Goal: Transaction & Acquisition: Obtain resource

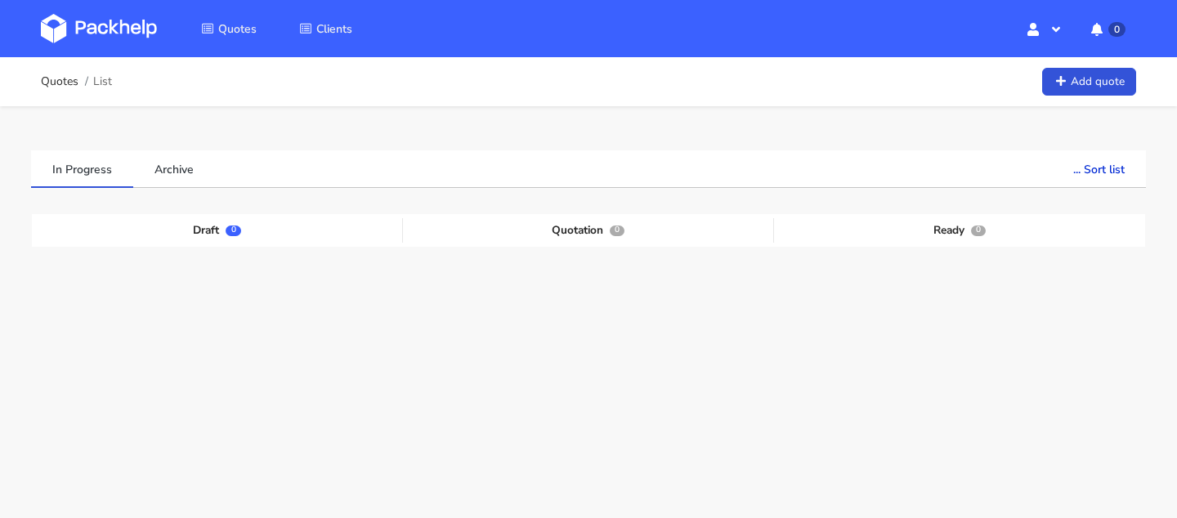
click at [1062, 97] on div "Quotes List Add quote" at bounding box center [588, 81] width 1095 height 33
click at [1053, 81] on icon at bounding box center [1060, 81] width 14 height 11
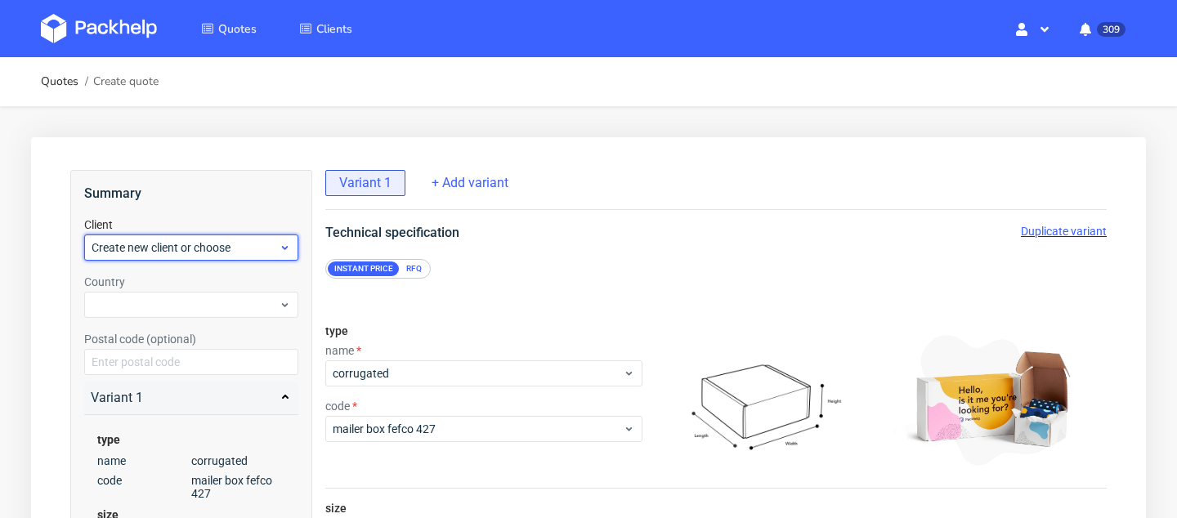
click at [219, 243] on span "Create new client or choose" at bounding box center [185, 247] width 187 height 16
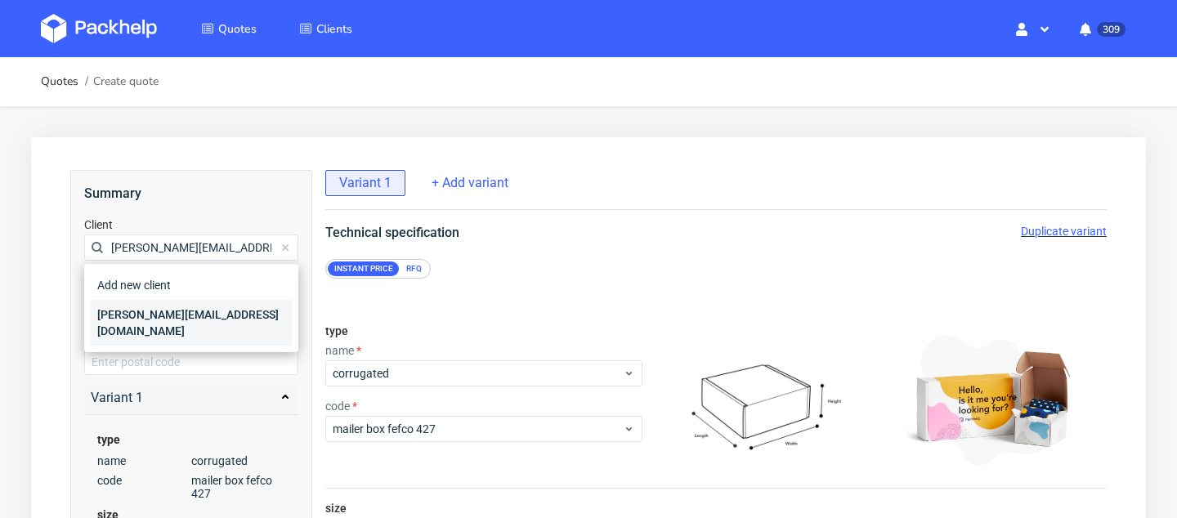
type input "[PERSON_NAME][EMAIL_ADDRESS][DOMAIN_NAME]"
click at [225, 311] on div "[PERSON_NAME][EMAIL_ADDRESS][DOMAIN_NAME]" at bounding box center [191, 323] width 201 height 46
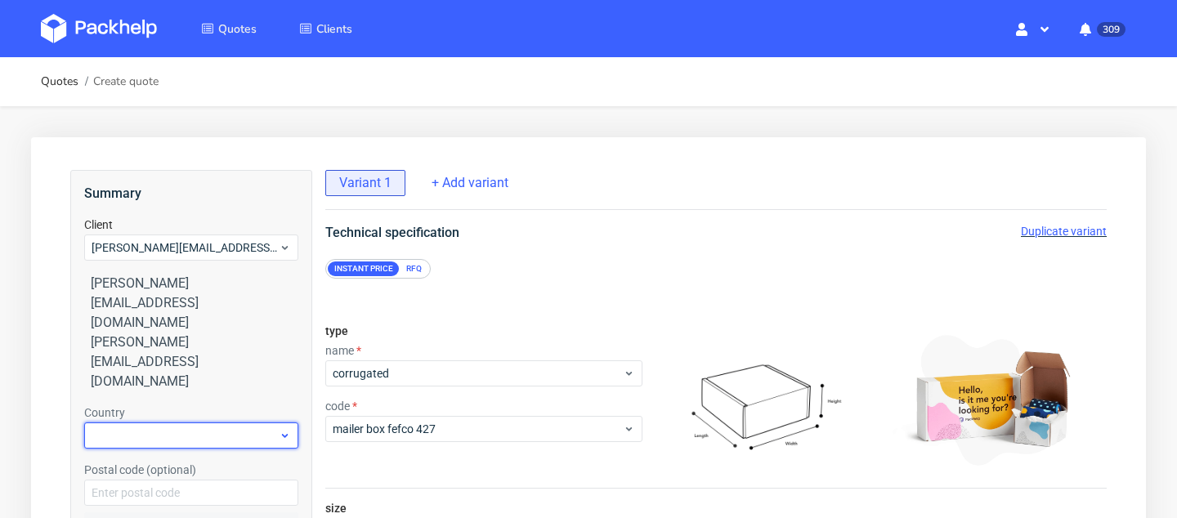
click at [202, 422] on div at bounding box center [191, 435] width 214 height 26
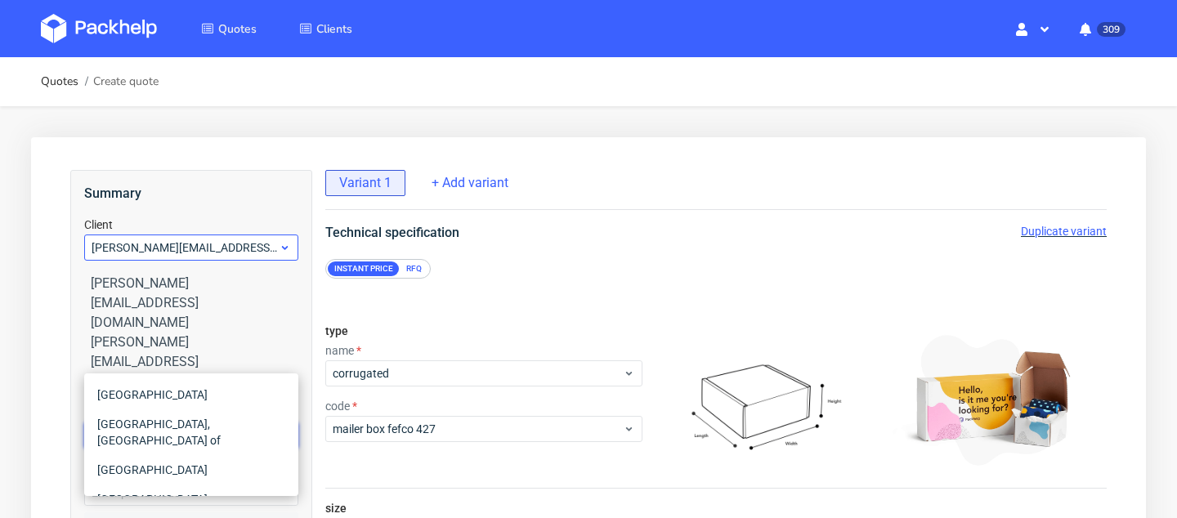
type input "uni"
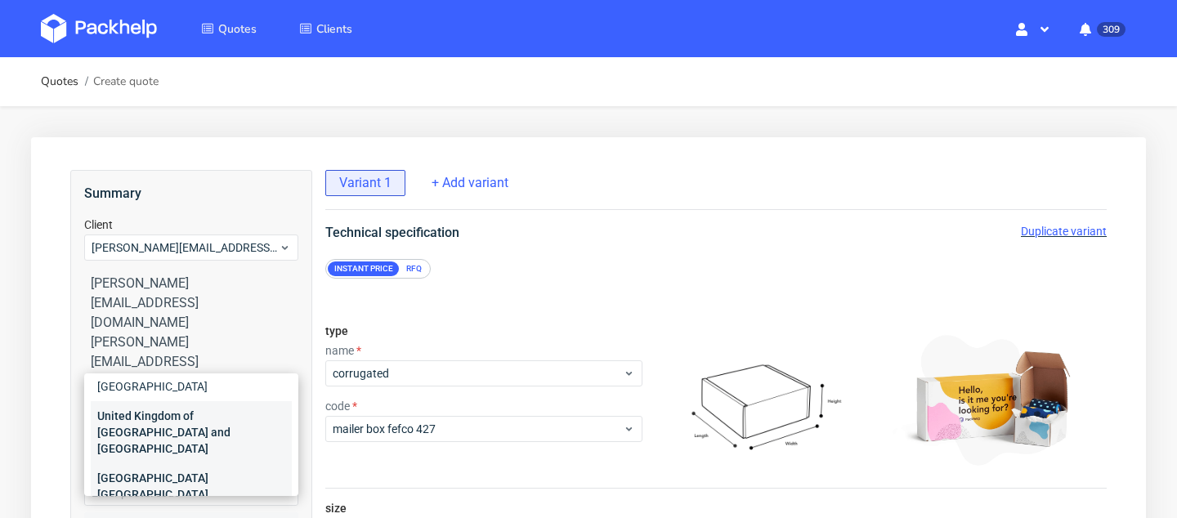
scroll to position [65, 0]
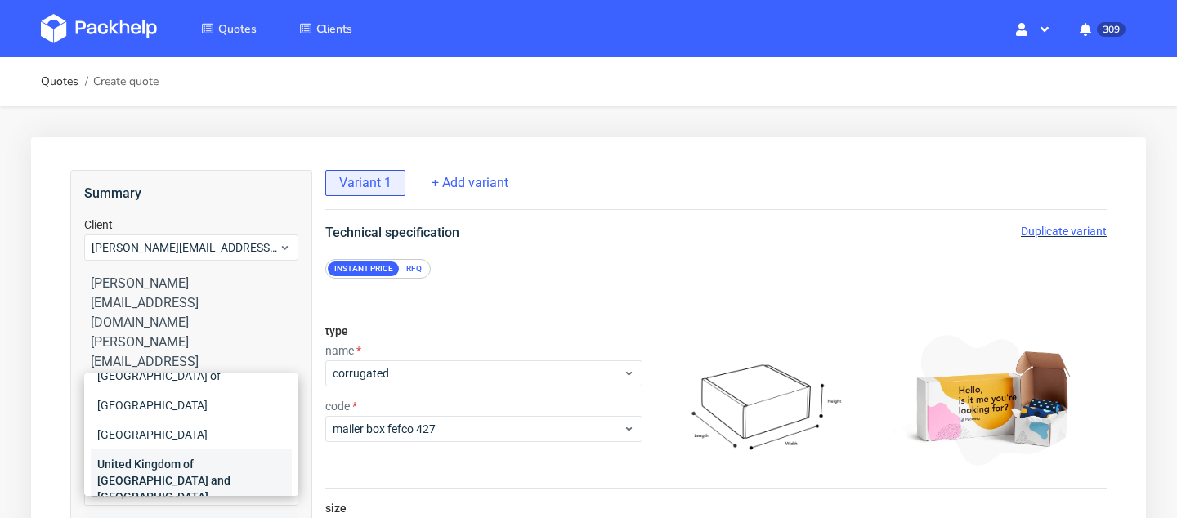
click at [173, 449] on div "United Kingdom of [GEOGRAPHIC_DATA] and [GEOGRAPHIC_DATA]" at bounding box center [191, 480] width 201 height 62
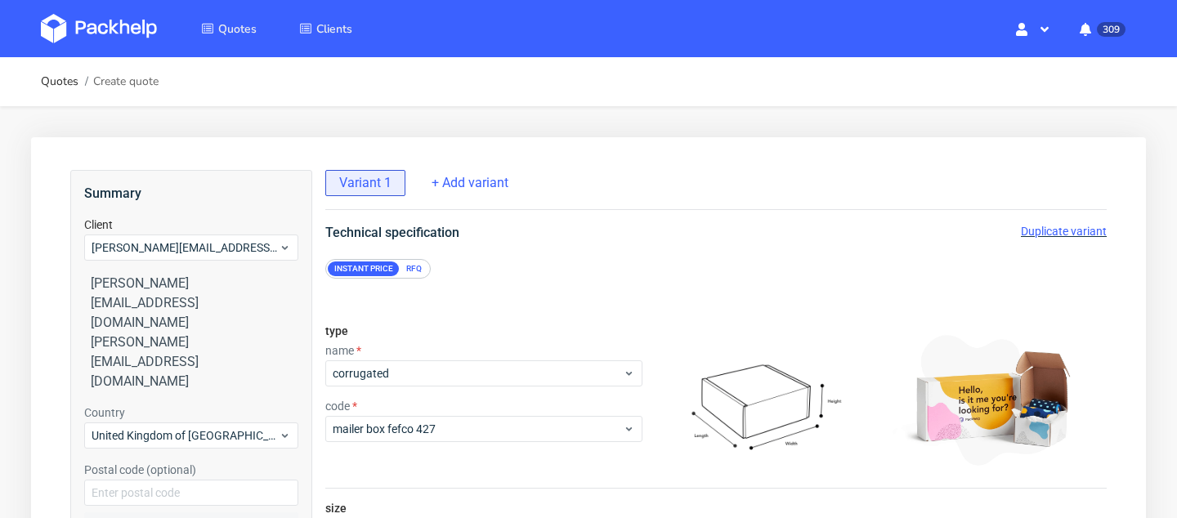
scroll to position [110, 0]
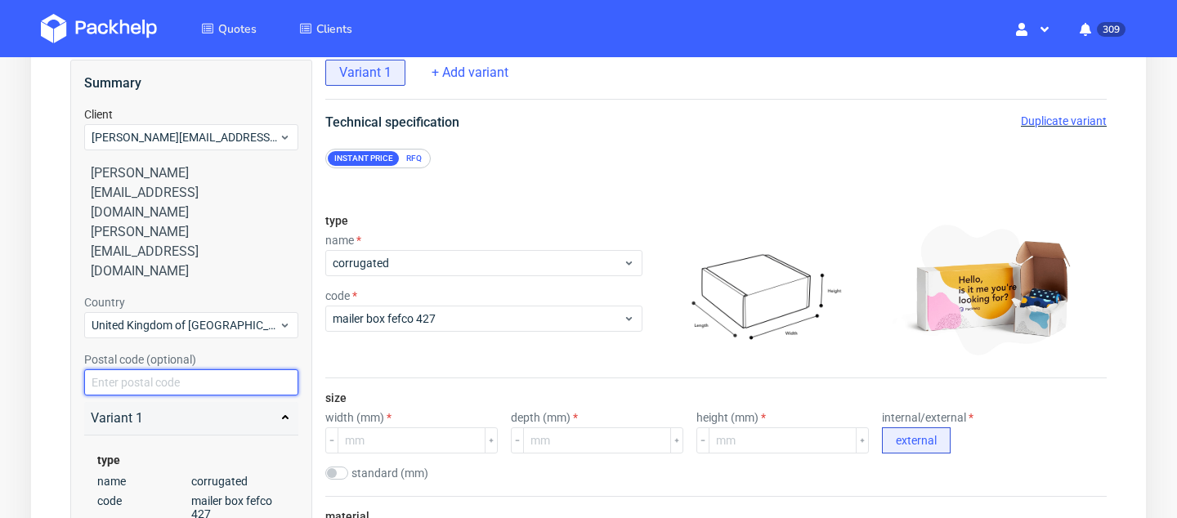
click at [195, 369] on input "text" at bounding box center [191, 382] width 214 height 26
paste input "SE1 1GA"
type input "SE1 1GA"
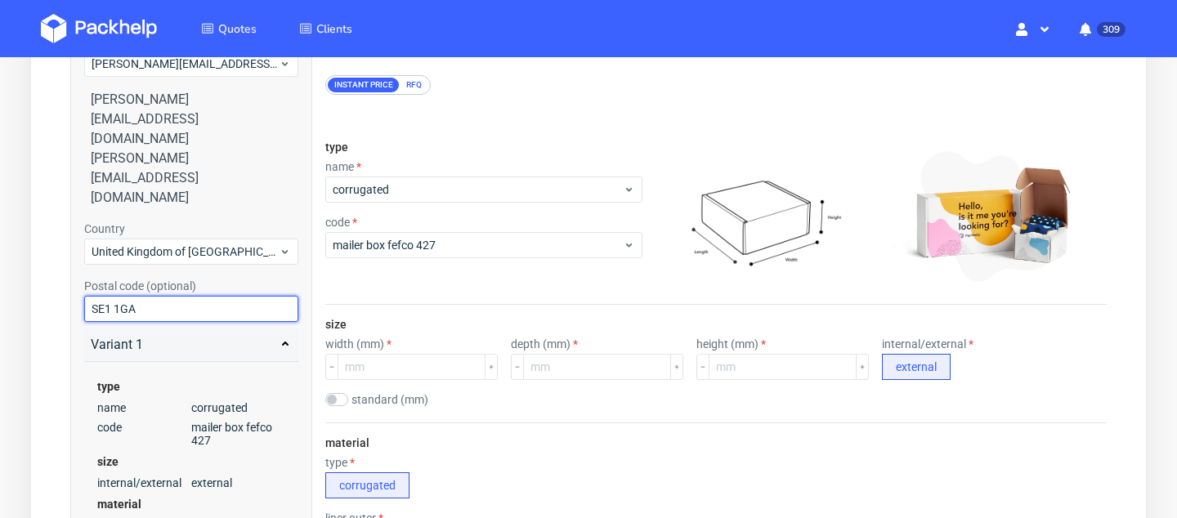
scroll to position [185, 0]
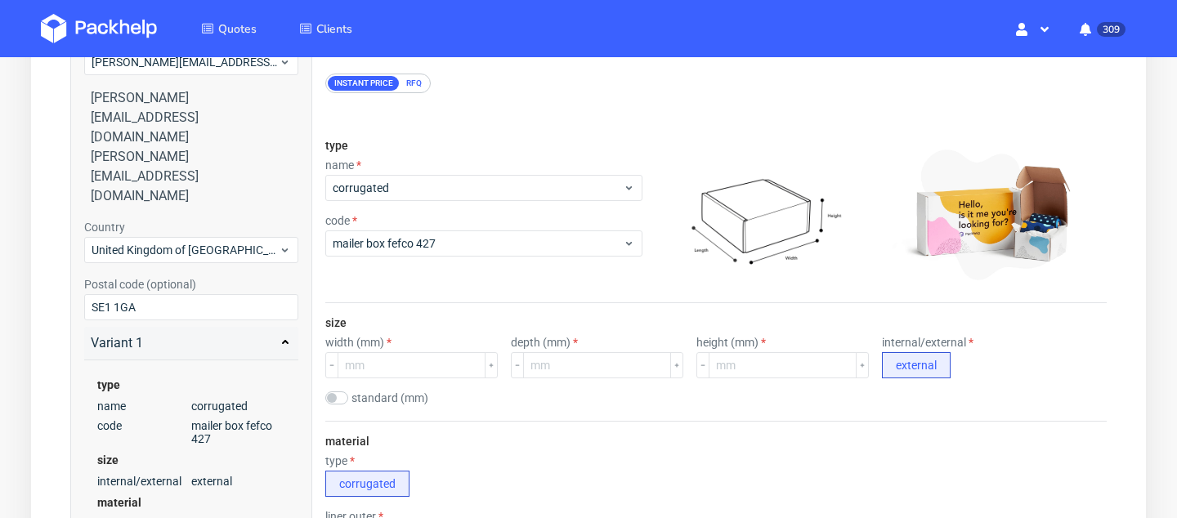
click at [426, 141] on div "type name corrugated code mailer box fefco 427" at bounding box center [483, 214] width 317 height 176
click at [449, 245] on span "mailer box fefco 427" at bounding box center [478, 243] width 290 height 16
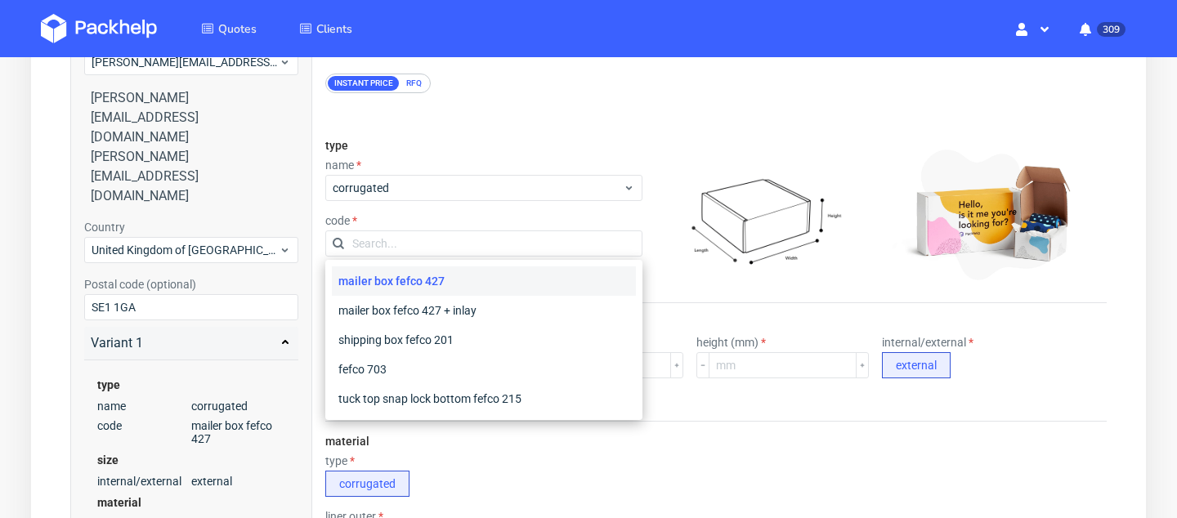
click at [700, 268] on img at bounding box center [763, 214] width 229 height 143
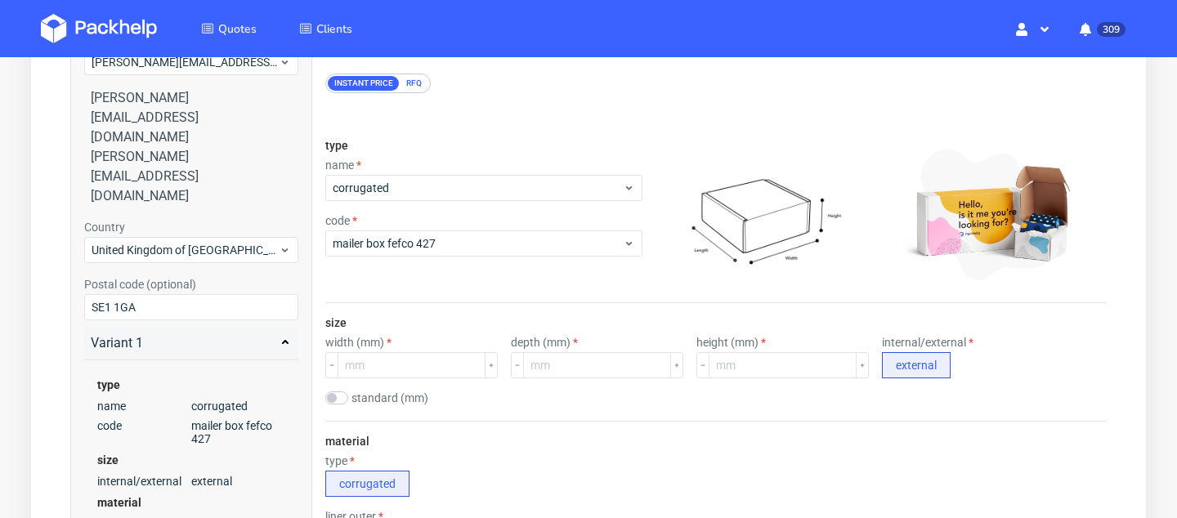
click at [368, 394] on label "standard (mm)" at bounding box center [389, 397] width 77 height 13
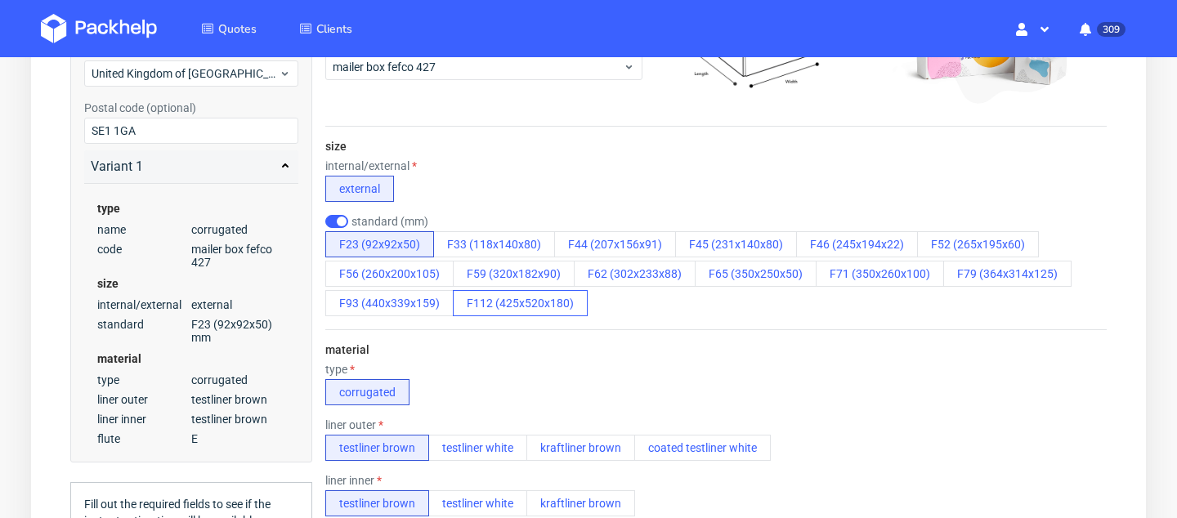
scroll to position [442, 0]
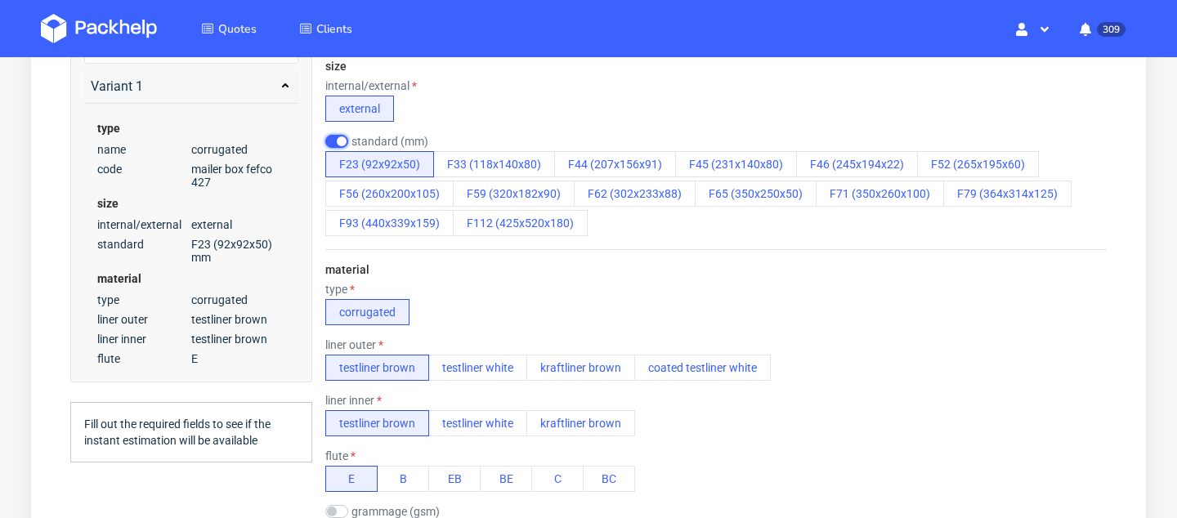
click at [336, 141] on input "checkbox" at bounding box center [336, 141] width 23 height 13
checkbox input "false"
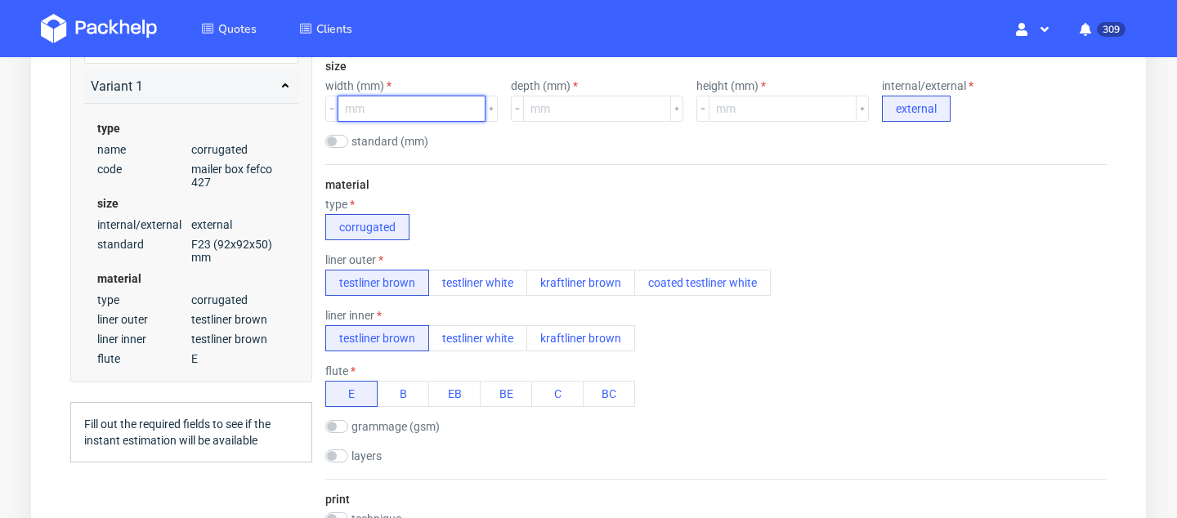
click at [416, 105] on input "number" at bounding box center [411, 109] width 148 height 26
type input "8"
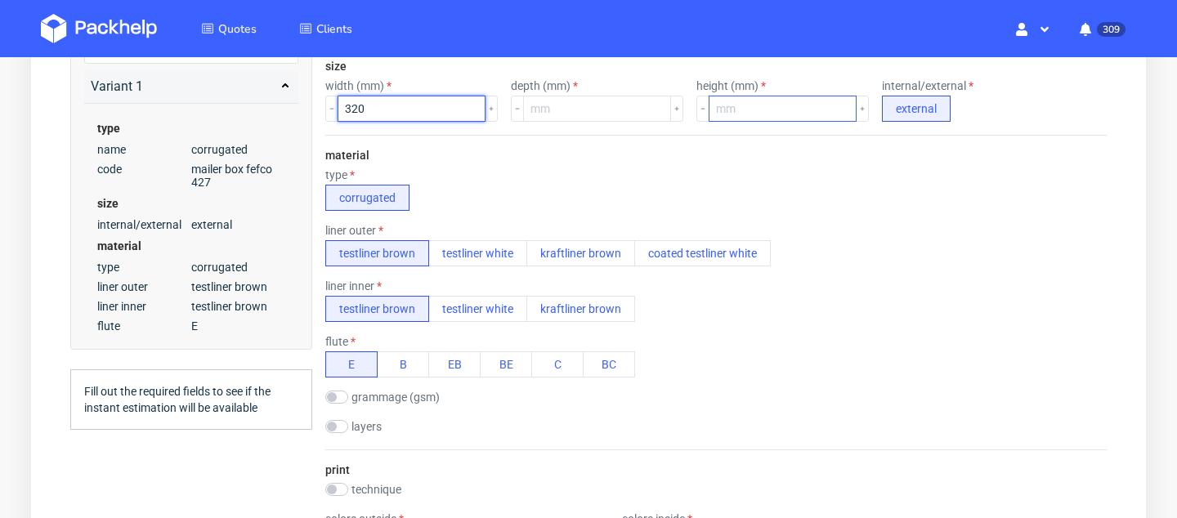
type input "320"
click at [730, 107] on input "number" at bounding box center [782, 109] width 148 height 26
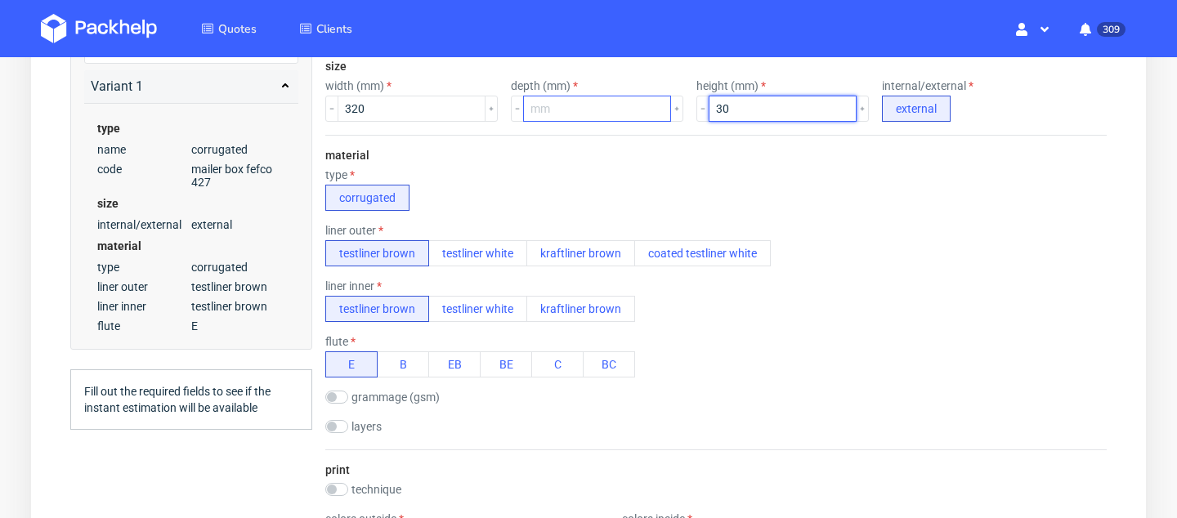
type input "30"
click at [561, 100] on input "number" at bounding box center [597, 109] width 148 height 26
type input "245"
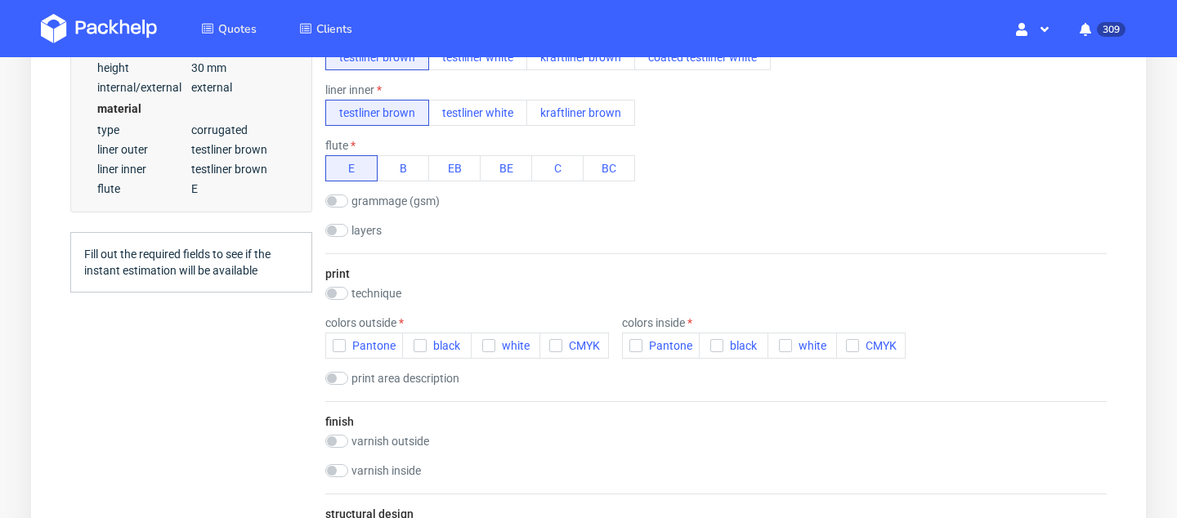
scroll to position [642, 0]
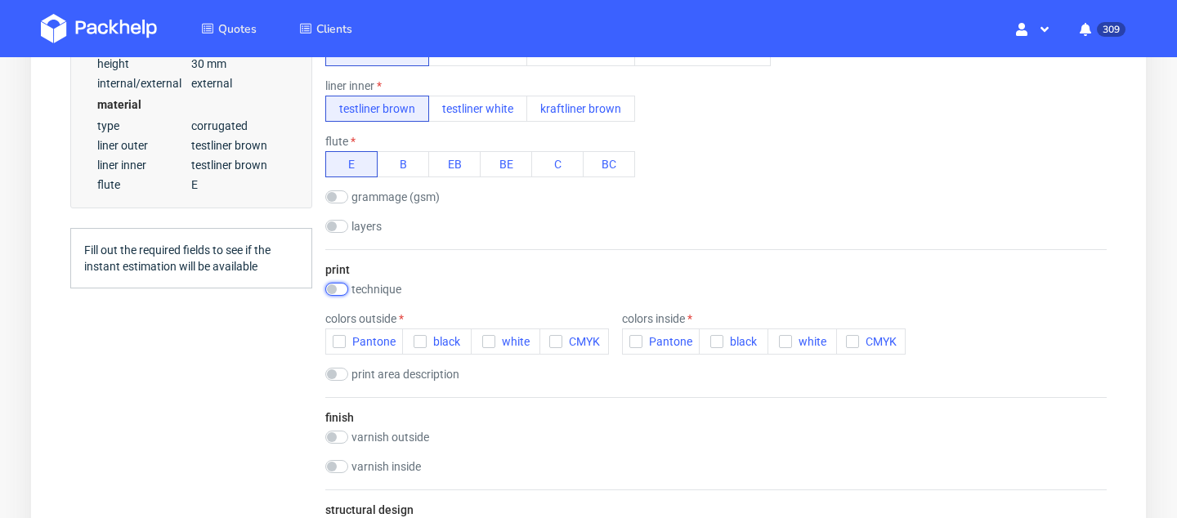
click at [340, 285] on input "checkbox" at bounding box center [336, 289] width 23 height 13
checkbox input "true"
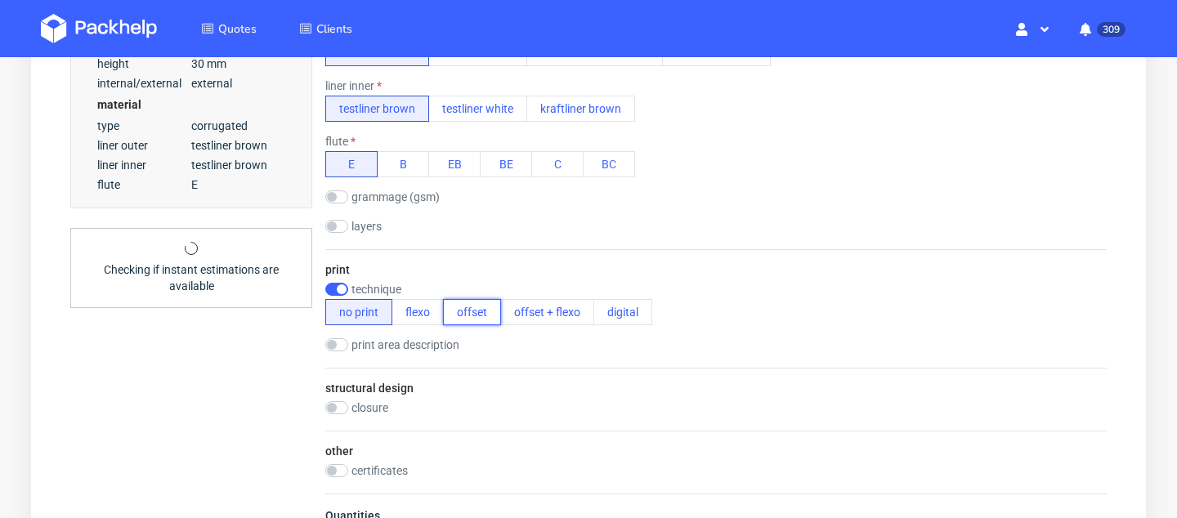
click at [459, 318] on button "offset" at bounding box center [472, 312] width 58 height 26
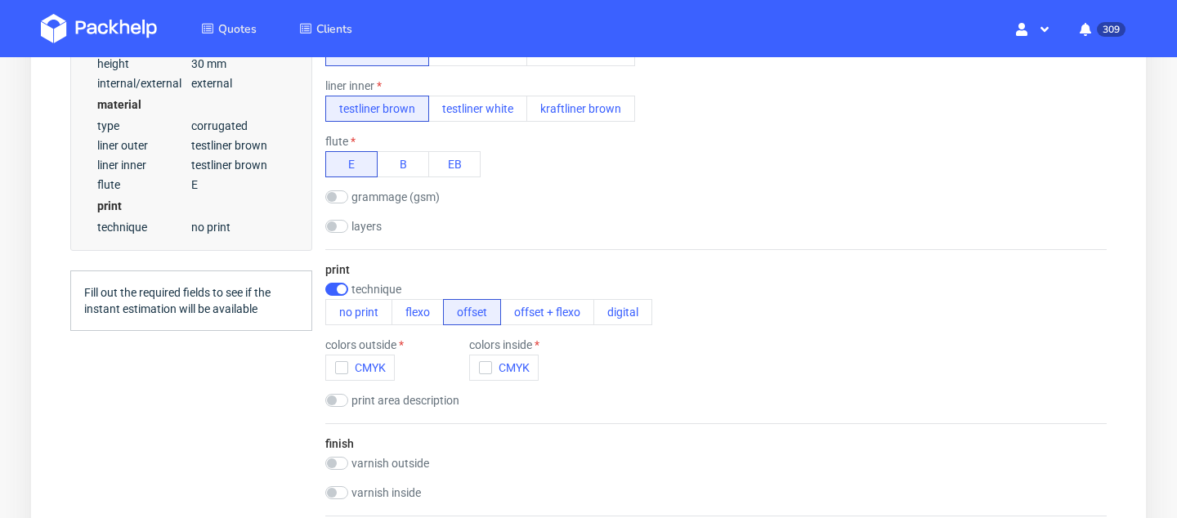
click at [425, 400] on label "print area description" at bounding box center [405, 400] width 108 height 13
checkbox input "true"
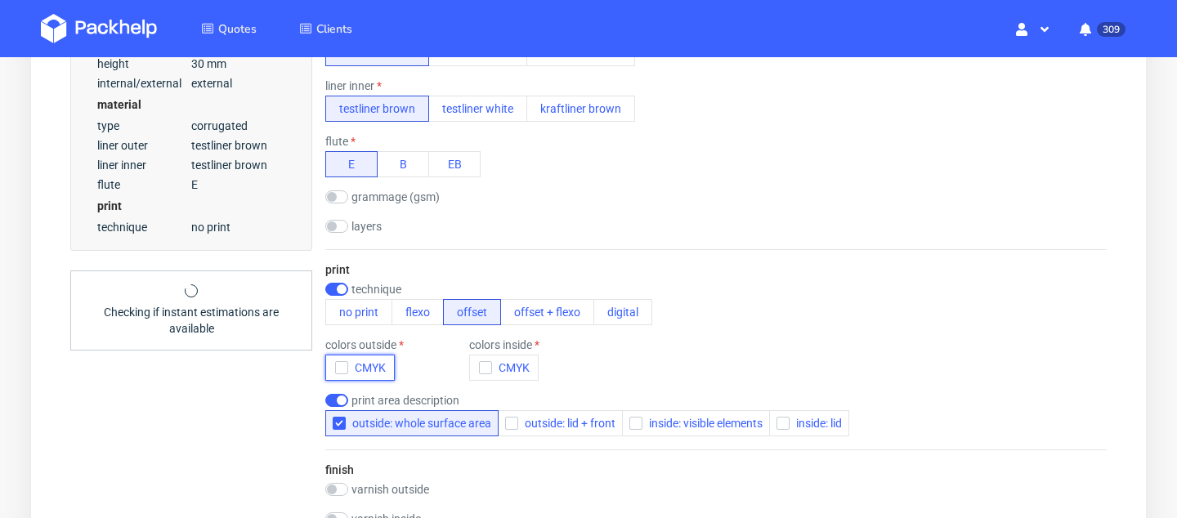
click at [356, 366] on span "CMYK" at bounding box center [367, 367] width 38 height 13
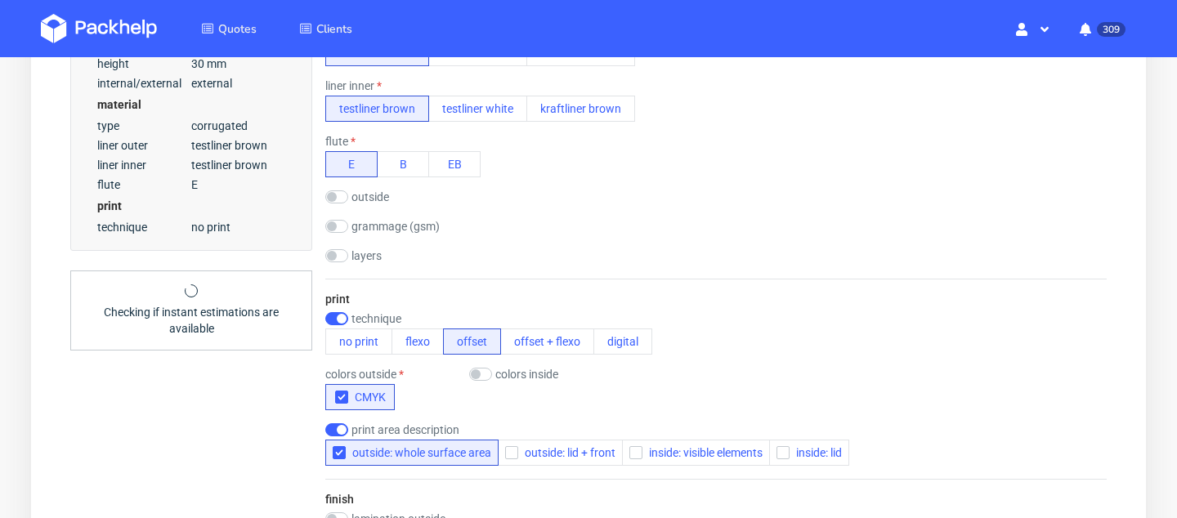
click at [498, 373] on label "colors inside" at bounding box center [526, 374] width 63 height 13
checkbox input "true"
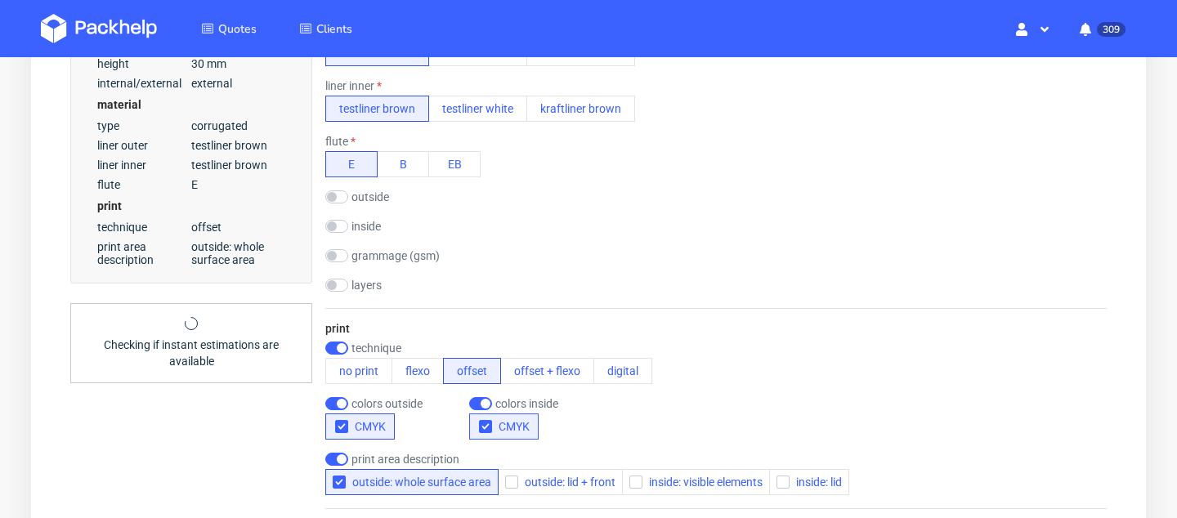
scroll to position [875, 0]
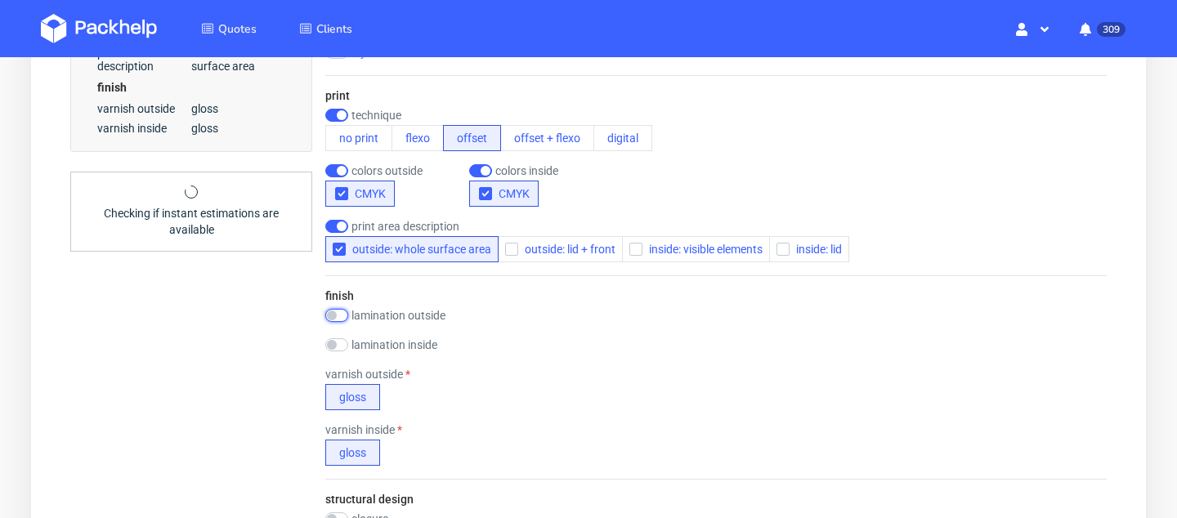
click at [344, 311] on input "checkbox" at bounding box center [336, 315] width 23 height 13
checkbox input "true"
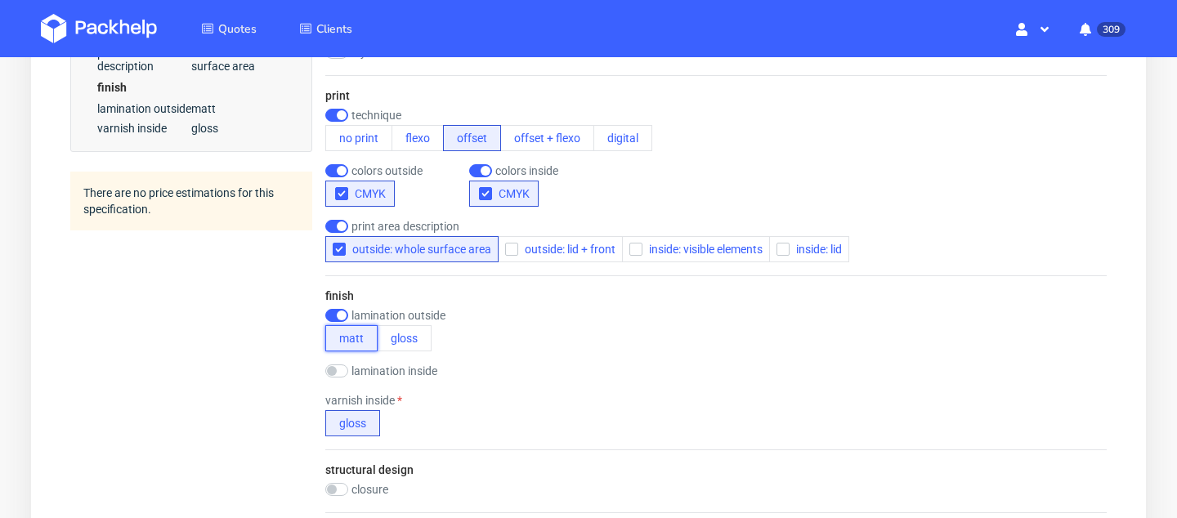
click at [357, 344] on button "matt" at bounding box center [351, 338] width 52 height 26
click at [418, 336] on button "gloss" at bounding box center [404, 338] width 55 height 26
click at [352, 337] on button "matt" at bounding box center [351, 338] width 52 height 26
click at [361, 360] on div "finish lamination outside matt gloss lamination inside matt gloss varnish insid…" at bounding box center [715, 362] width 781 height 174
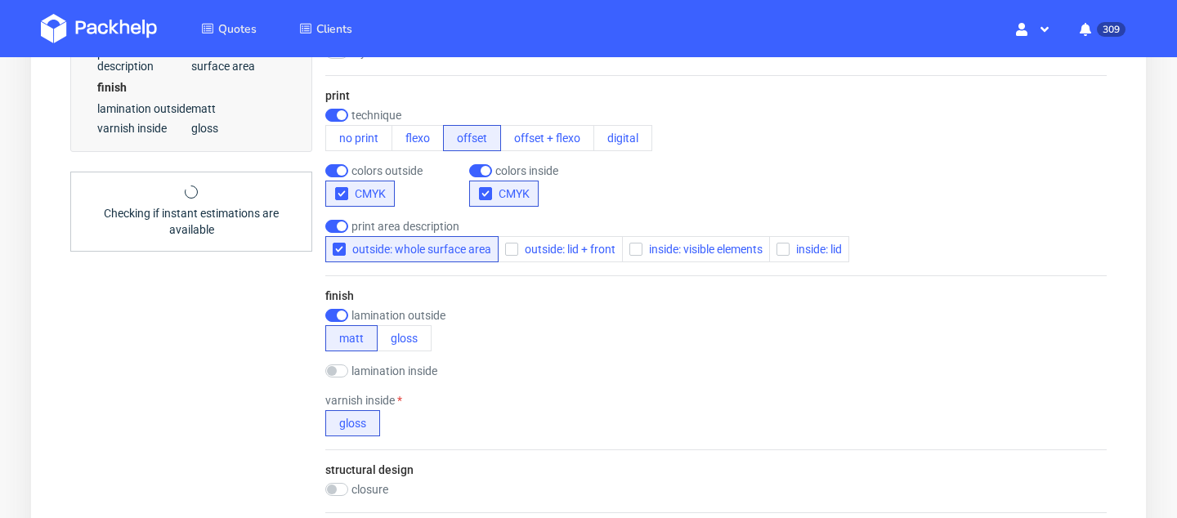
click at [372, 367] on label "lamination inside" at bounding box center [394, 370] width 86 height 13
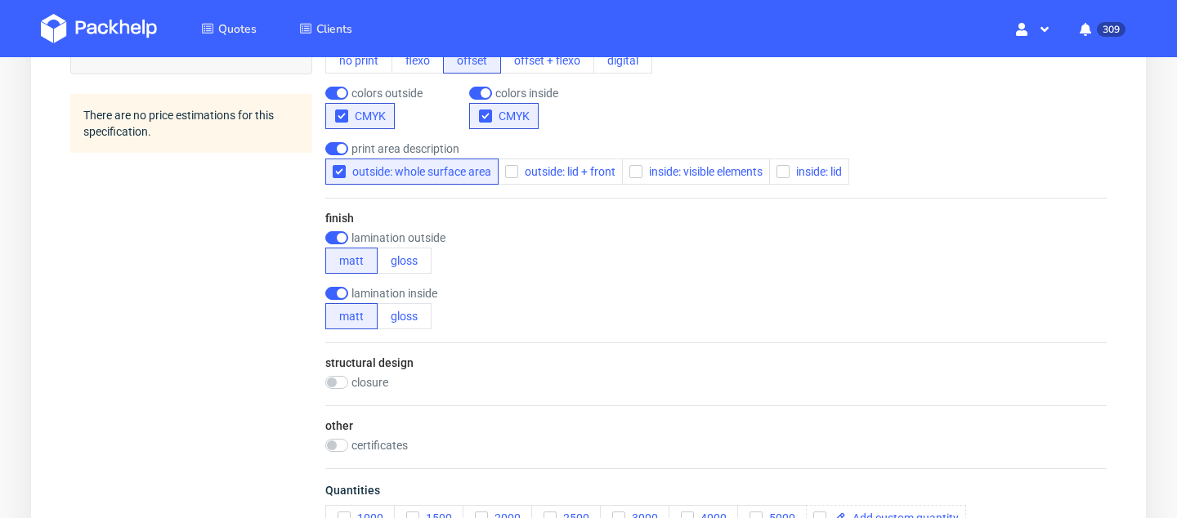
scroll to position [1009, 0]
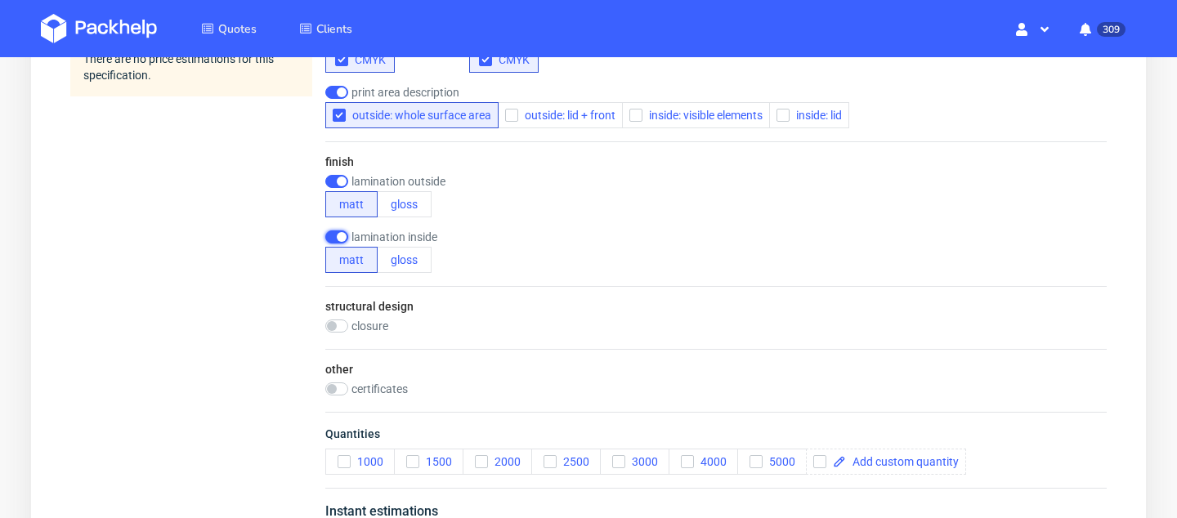
click at [333, 241] on input "checkbox" at bounding box center [336, 236] width 23 height 13
checkbox input "false"
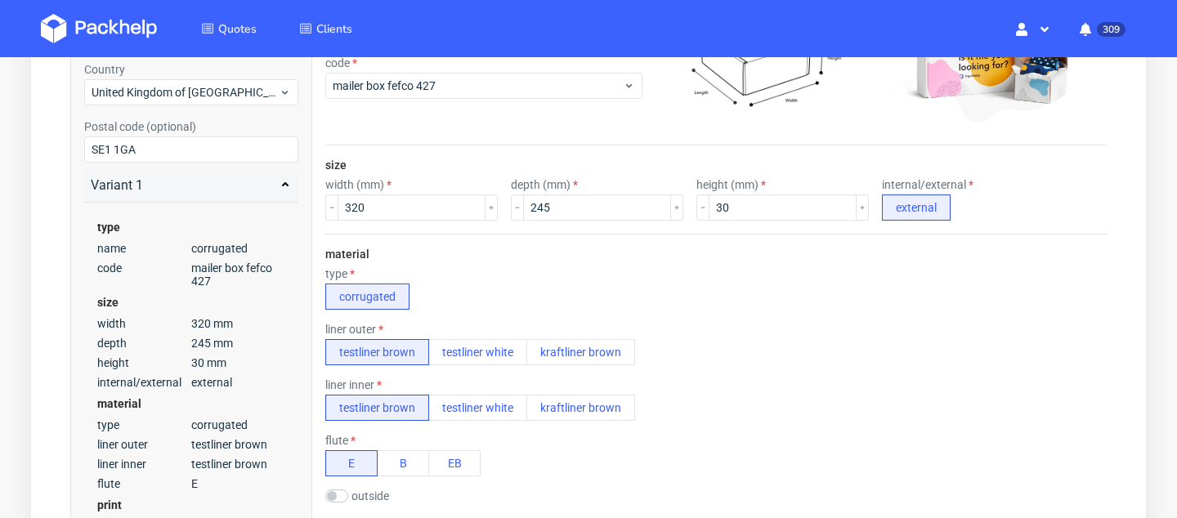
scroll to position [0, 0]
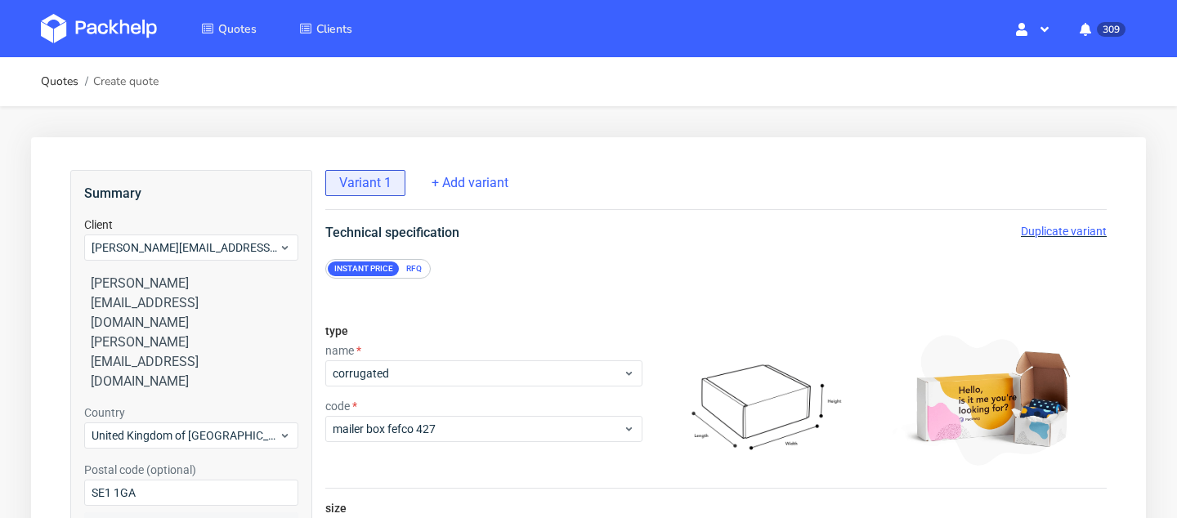
click at [422, 268] on div "RFQ" at bounding box center [414, 268] width 29 height 15
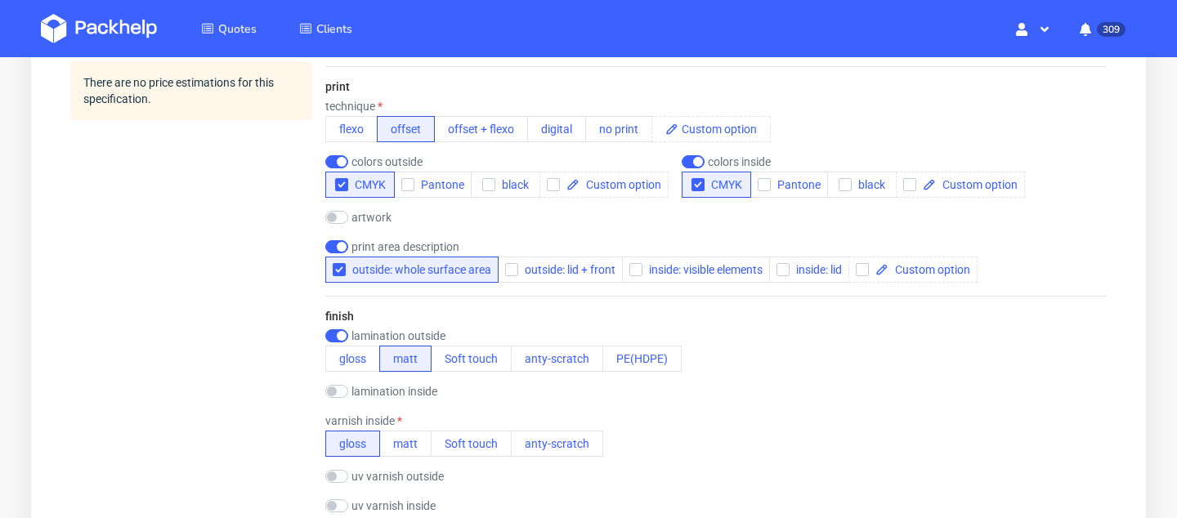
scroll to position [1132, 0]
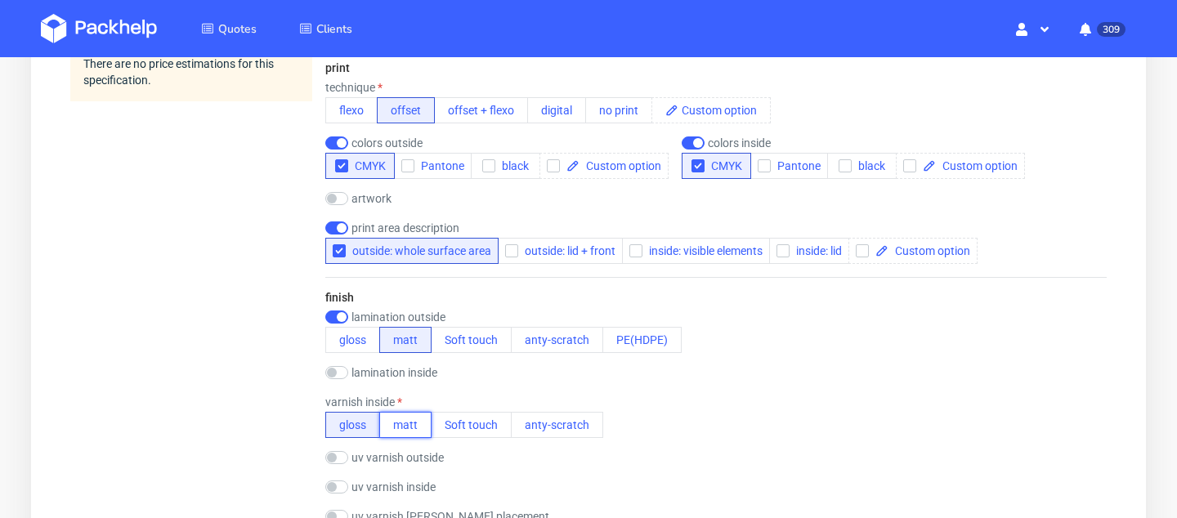
click at [404, 429] on button "matt" at bounding box center [405, 425] width 52 height 26
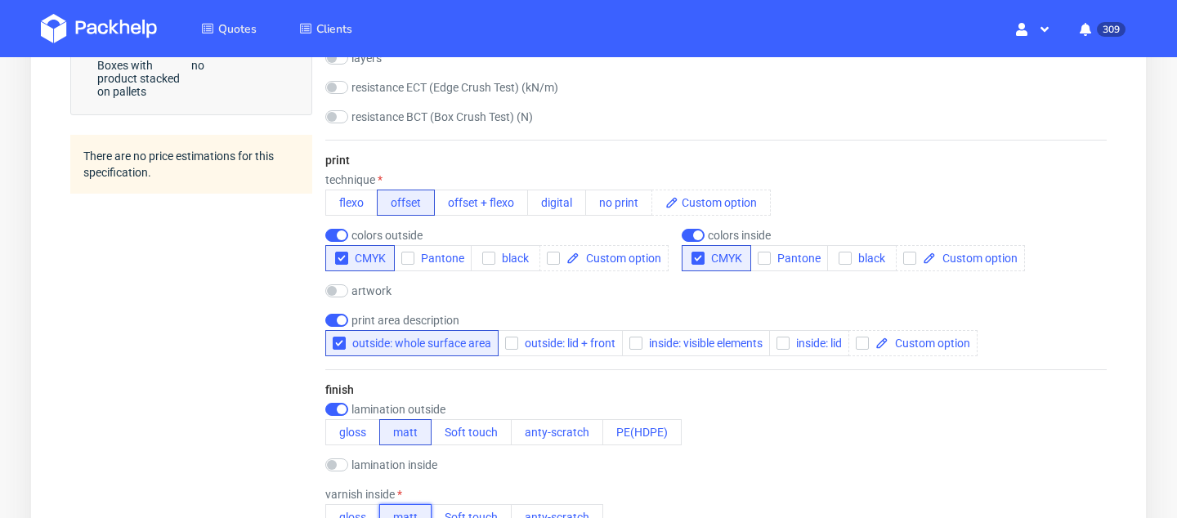
scroll to position [1040, 0]
click at [342, 323] on input "checkbox" at bounding box center [336, 319] width 23 height 13
checkbox input "false"
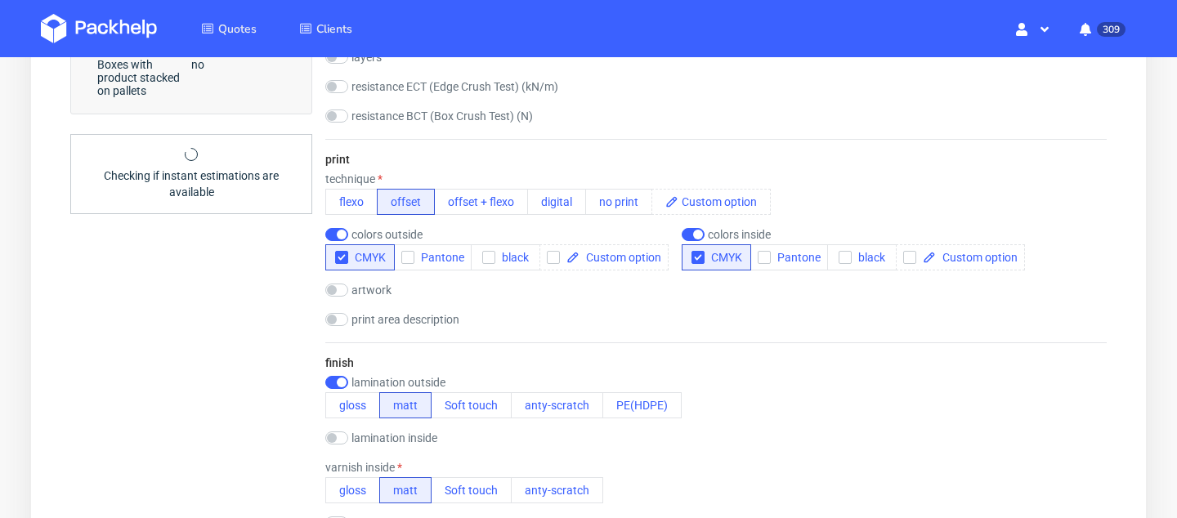
click at [336, 297] on div "artwork drop" at bounding box center [715, 292] width 781 height 16
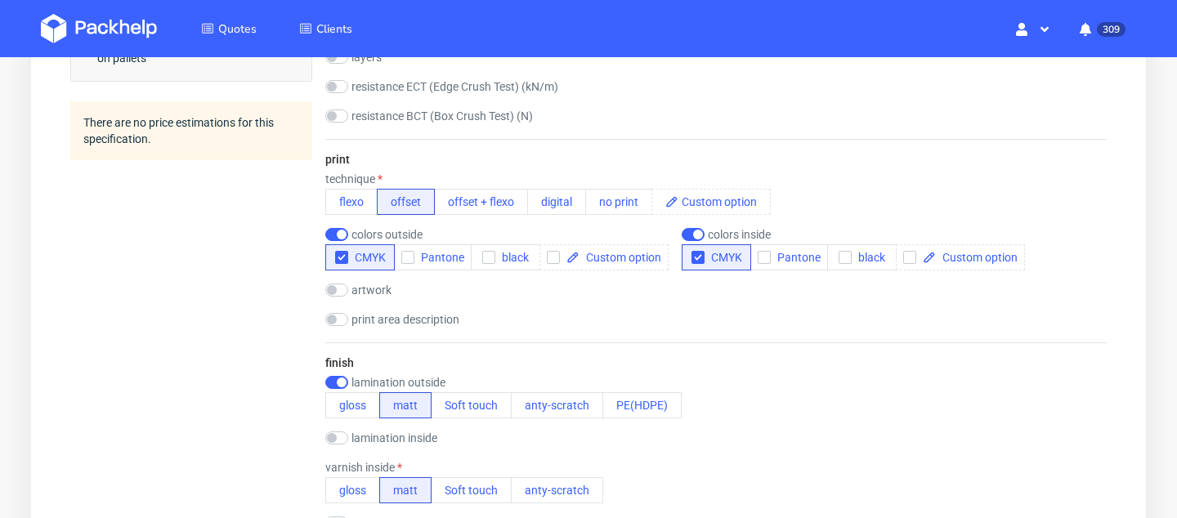
click at [364, 289] on label "artwork" at bounding box center [371, 290] width 40 height 13
checkbox input "true"
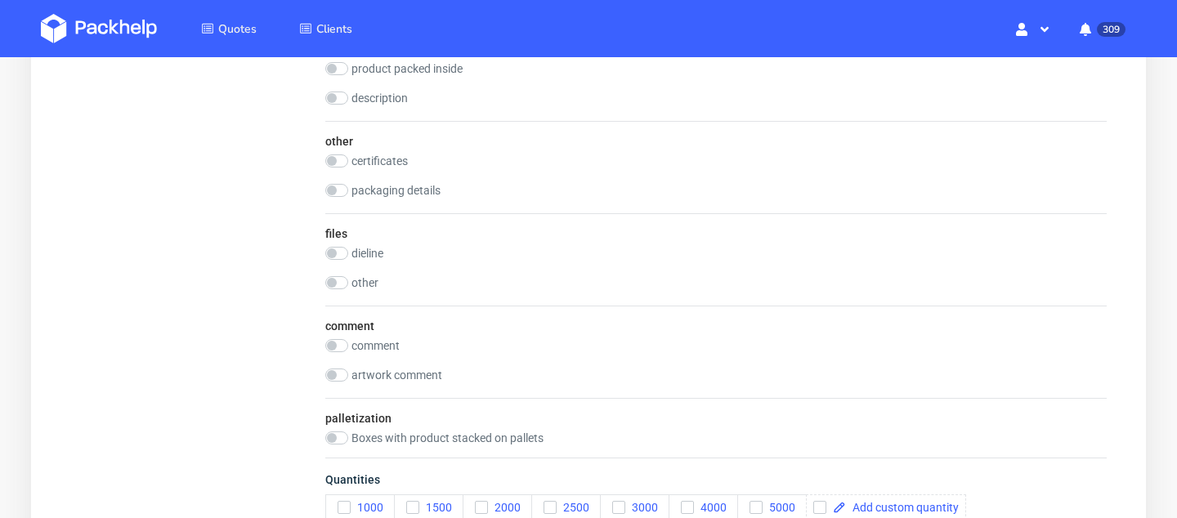
scroll to position [2246, 0]
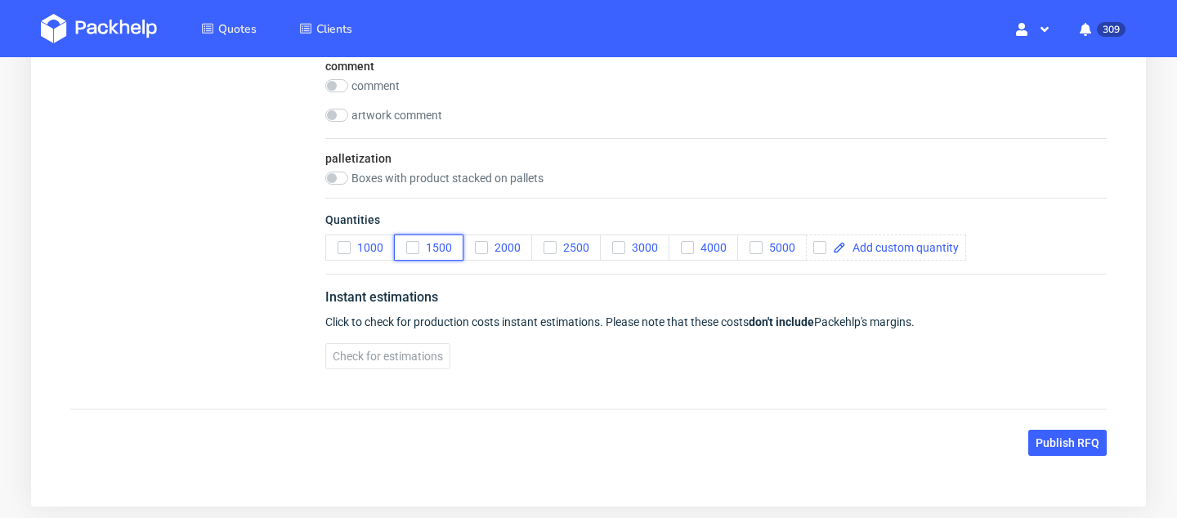
click at [418, 255] on button "1500" at bounding box center [428, 248] width 69 height 26
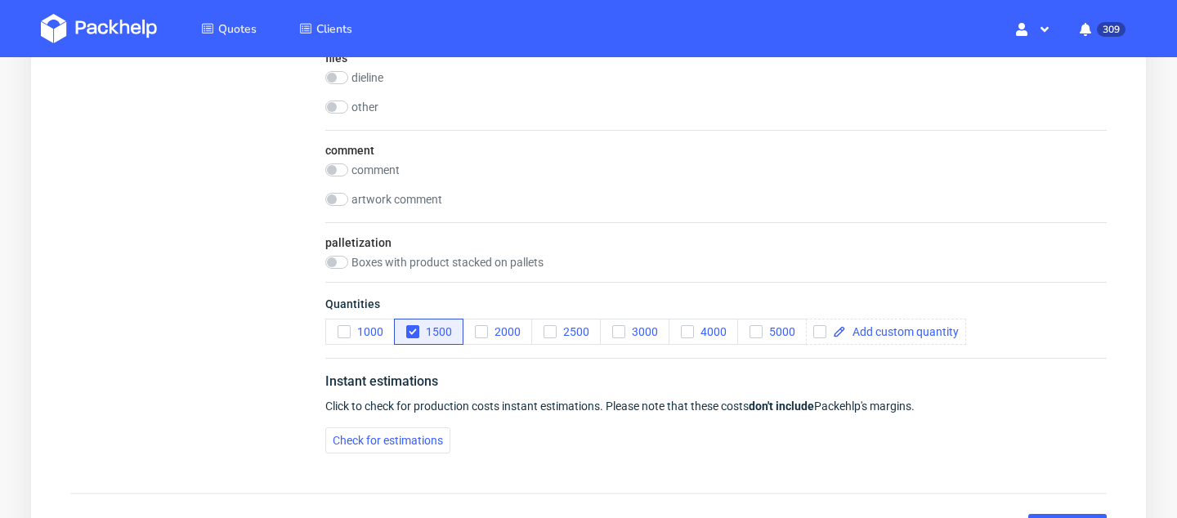
click at [373, 171] on label "comment" at bounding box center [375, 169] width 48 height 13
checkbox input "true"
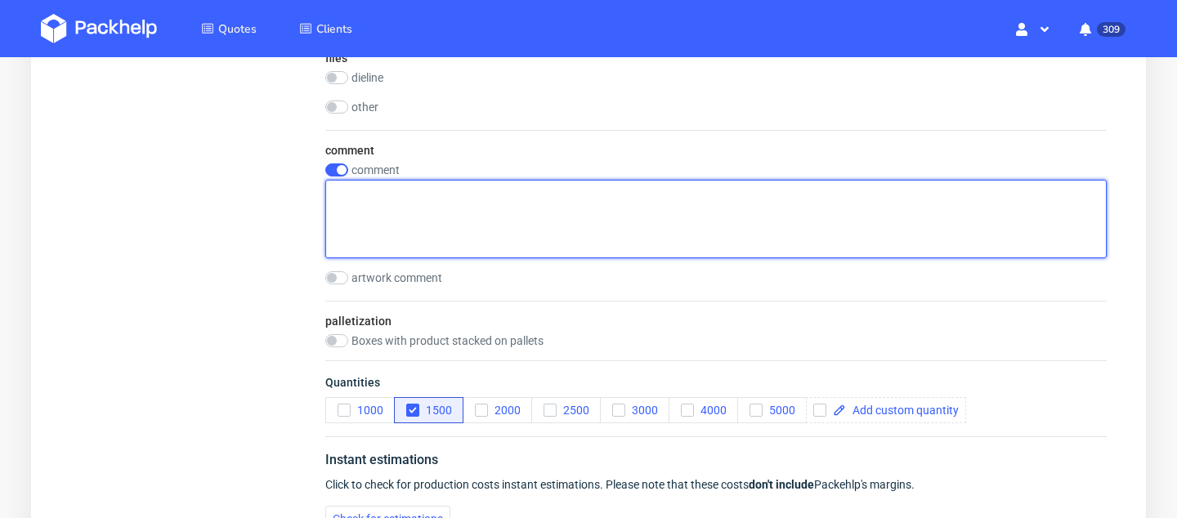
click at [446, 209] on textarea at bounding box center [715, 219] width 781 height 78
paste textarea "RKWK"
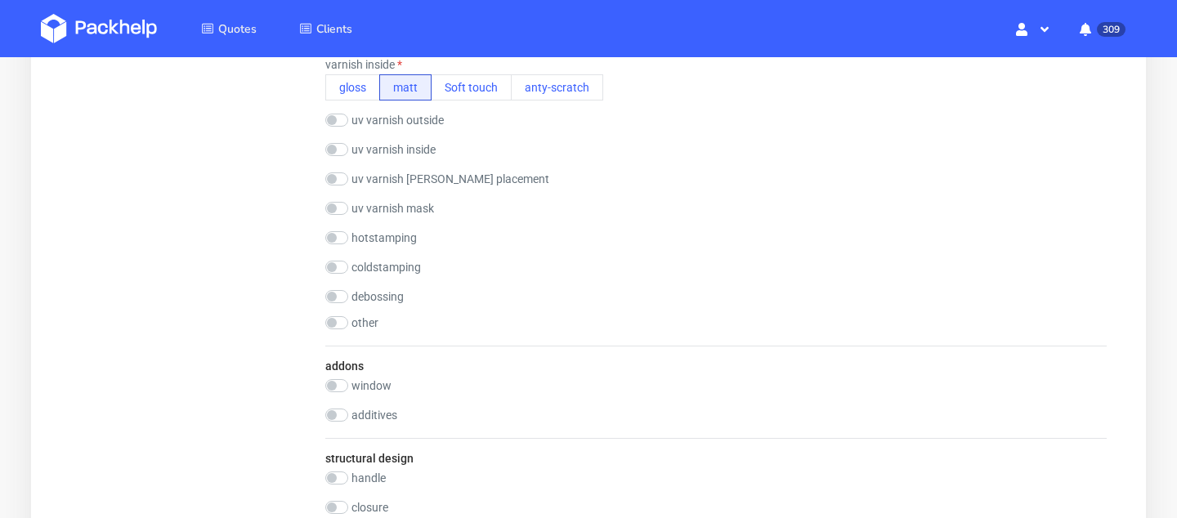
scroll to position [2394, 0]
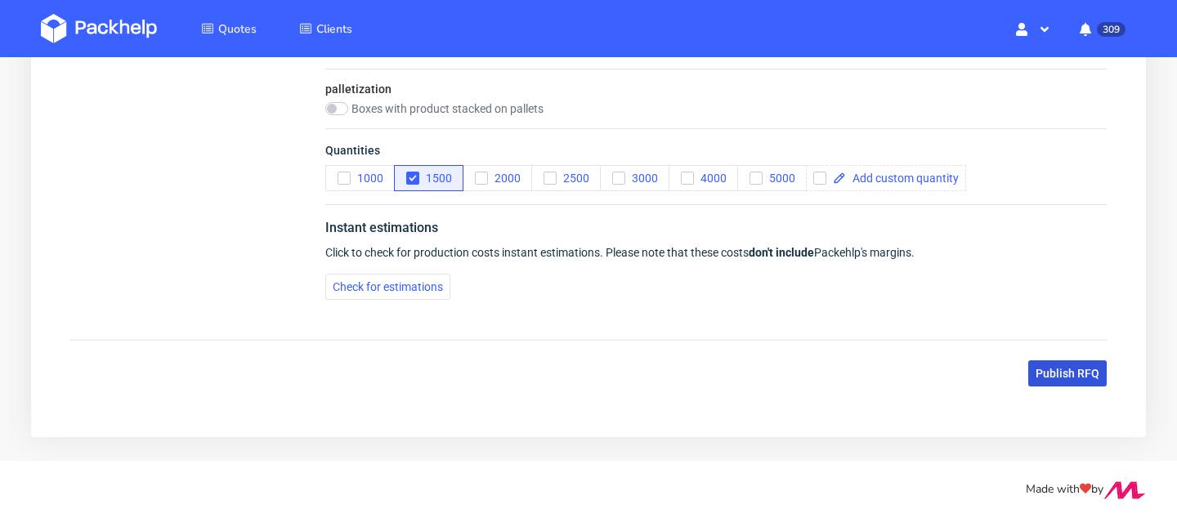
type textarea "PMA LI: RKWK"
click at [1051, 377] on span "Publish RFQ" at bounding box center [1067, 373] width 64 height 11
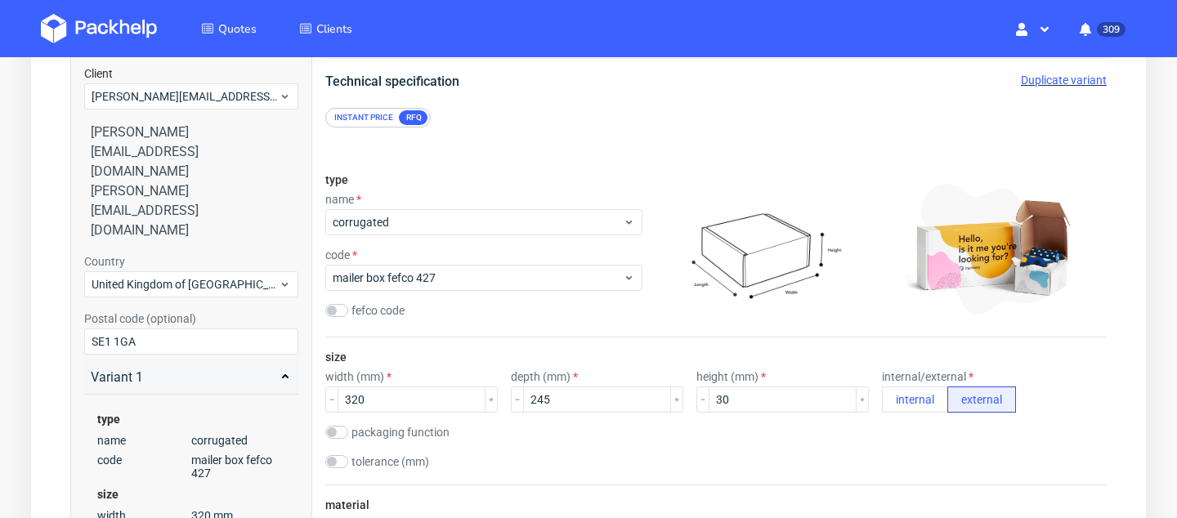
scroll to position [0, 0]
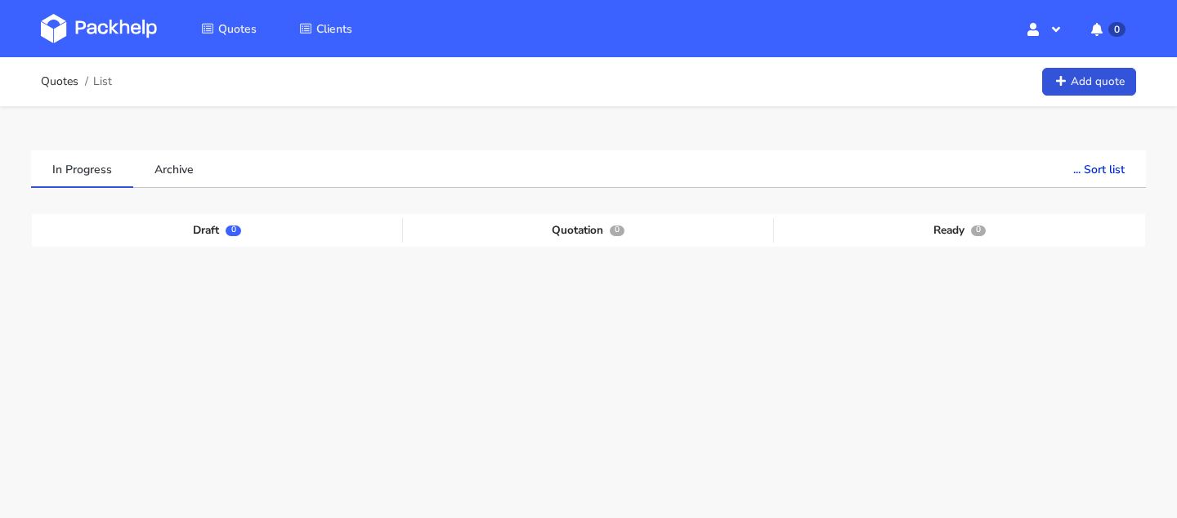
scroll to position [77, 0]
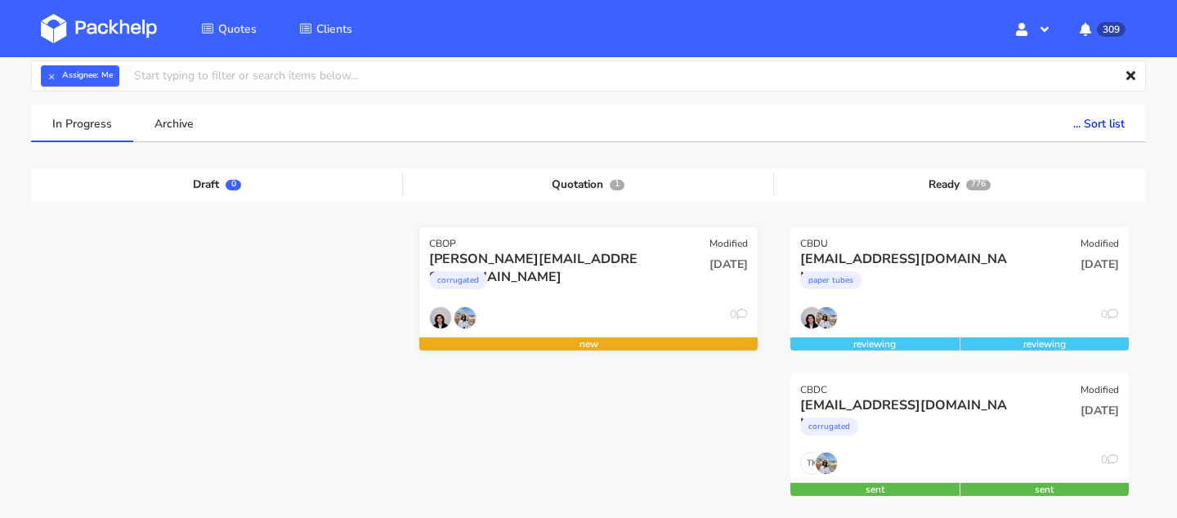
click at [490, 300] on div "corrugated" at bounding box center [537, 284] width 217 height 33
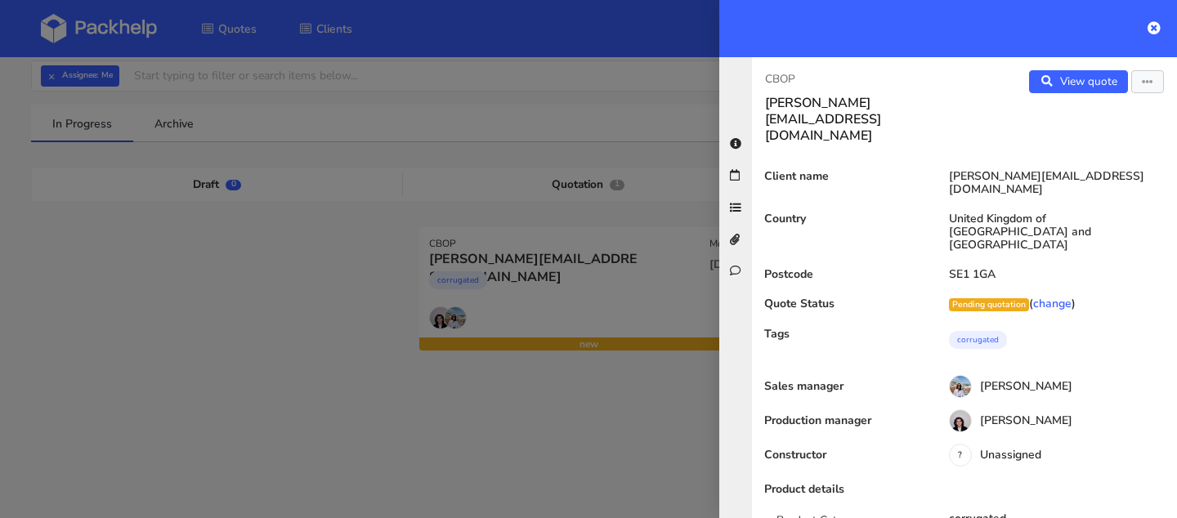
click at [788, 67] on div "CBOP [PERSON_NAME][EMAIL_ADDRESS][DOMAIN_NAME] View quote Edit quote Client nam…" at bounding box center [964, 287] width 425 height 461
click at [788, 74] on p "CBOP" at bounding box center [858, 79] width 186 height 18
click at [795, 59] on div "CBOP [PERSON_NAME][EMAIL_ADDRESS][DOMAIN_NAME] View quote Edit quote Client nam…" at bounding box center [964, 287] width 425 height 461
click at [795, 66] on div "CBOP [PERSON_NAME][EMAIL_ADDRESS][DOMAIN_NAME] View quote Edit quote Client nam…" at bounding box center [964, 287] width 425 height 461
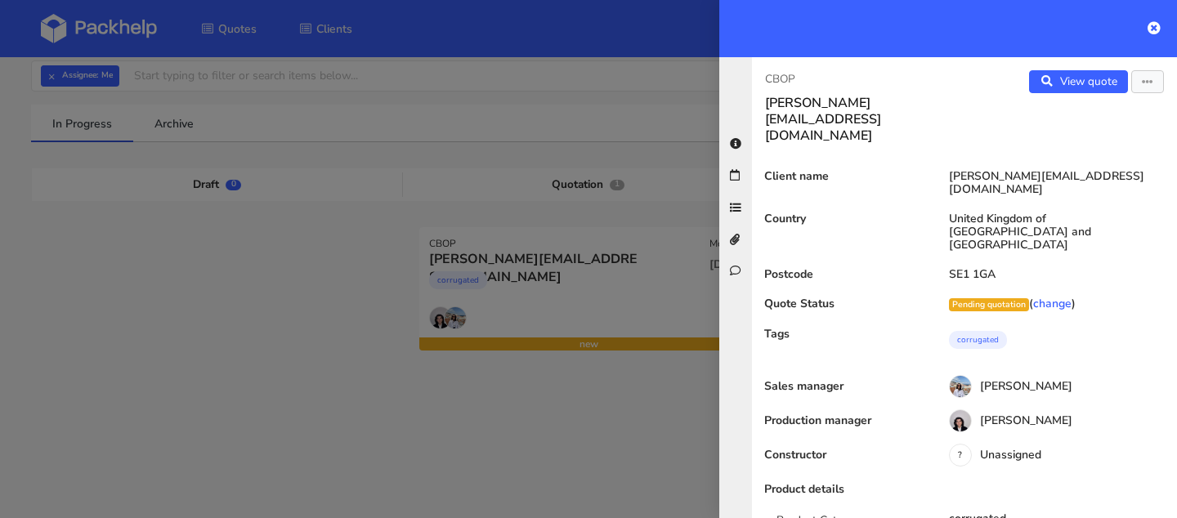
click at [795, 67] on div "CBOP [PERSON_NAME][EMAIL_ADDRESS][DOMAIN_NAME] View quote Edit quote Client nam…" at bounding box center [964, 287] width 425 height 461
click at [795, 73] on p "CBOP" at bounding box center [858, 79] width 186 height 18
click at [788, 73] on p "CBOP" at bounding box center [858, 79] width 186 height 18
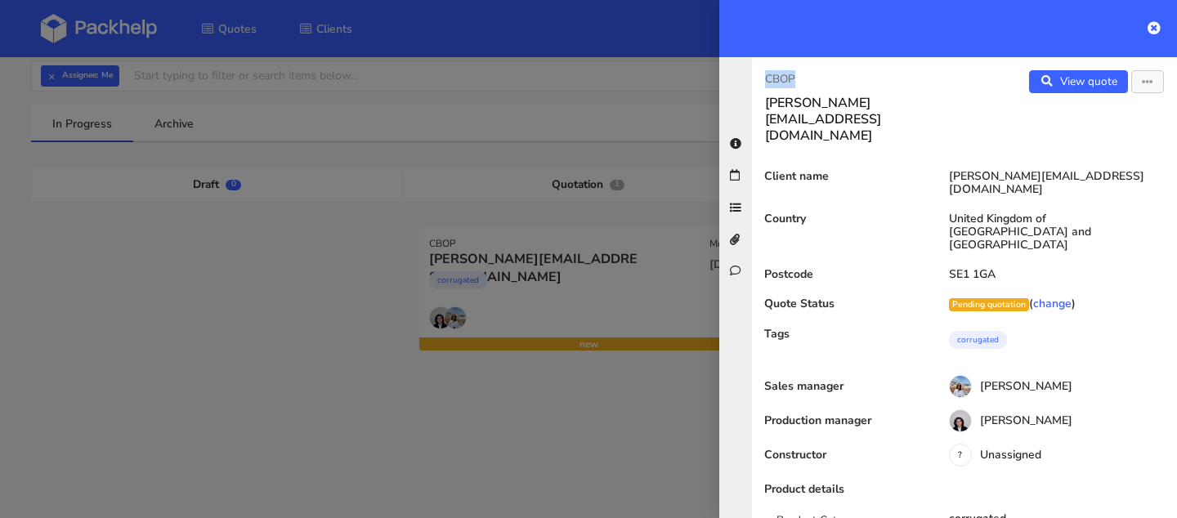
click at [788, 73] on p "CBOP" at bounding box center [858, 79] width 186 height 18
copy div "CBOP"
click at [572, 422] on div at bounding box center [588, 259] width 1177 height 518
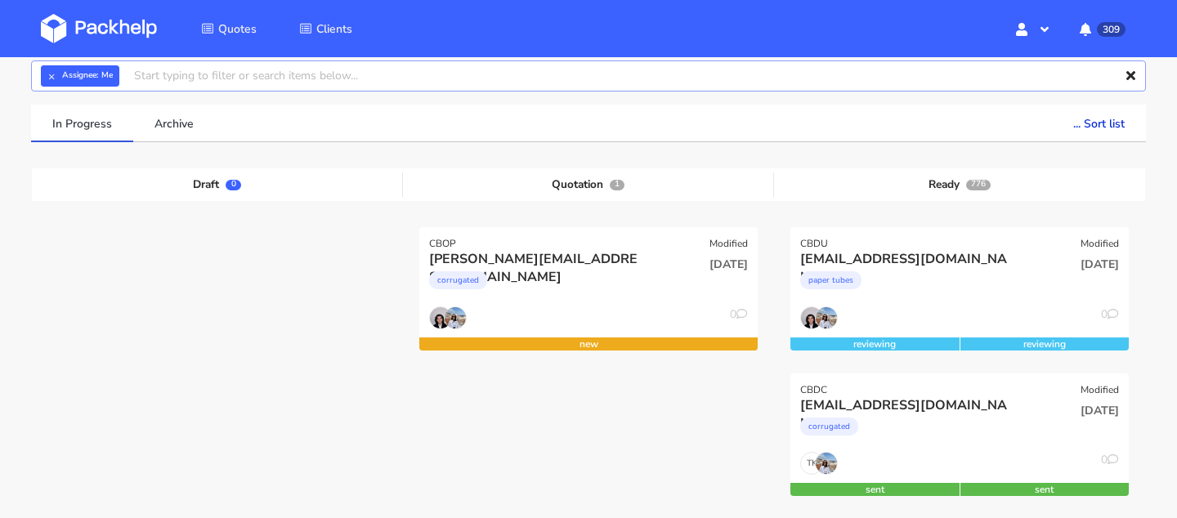
click at [393, 64] on input "text" at bounding box center [588, 75] width 1115 height 31
click at [794, 132] on ul "In Progress Archive ... Sort list Last added From old to new Last updated Estim…" at bounding box center [588, 124] width 1115 height 38
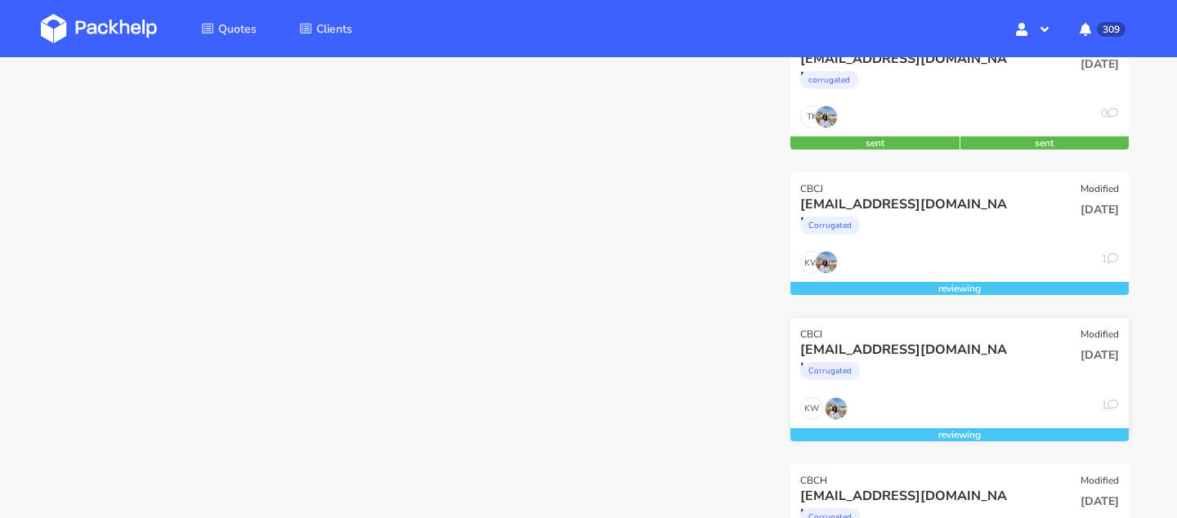
scroll to position [0, 0]
